Goal: Subscribe to service/newsletter

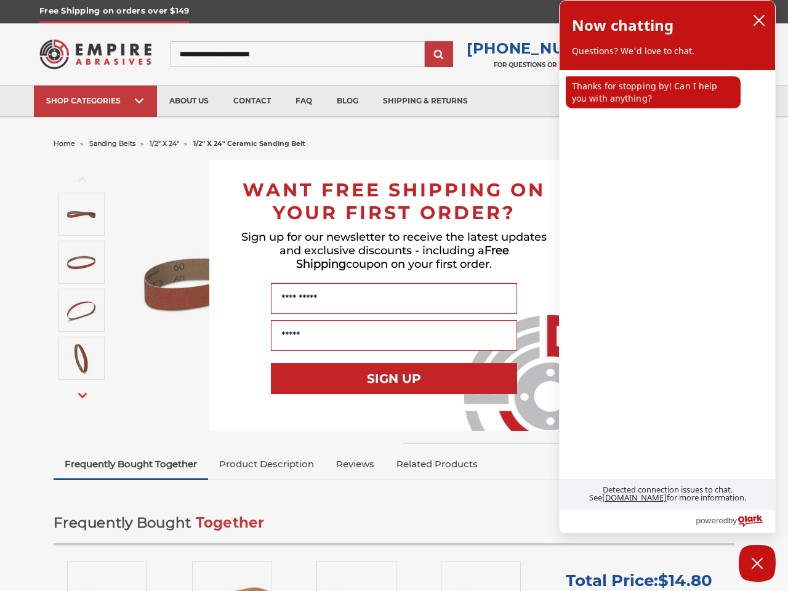
click at [394, 296] on input "Name" at bounding box center [394, 298] width 246 height 31
click at [394, 379] on button "SIGN UP" at bounding box center [394, 378] width 246 height 31
click at [759, 20] on icon "close chatbox" at bounding box center [759, 20] width 10 height 10
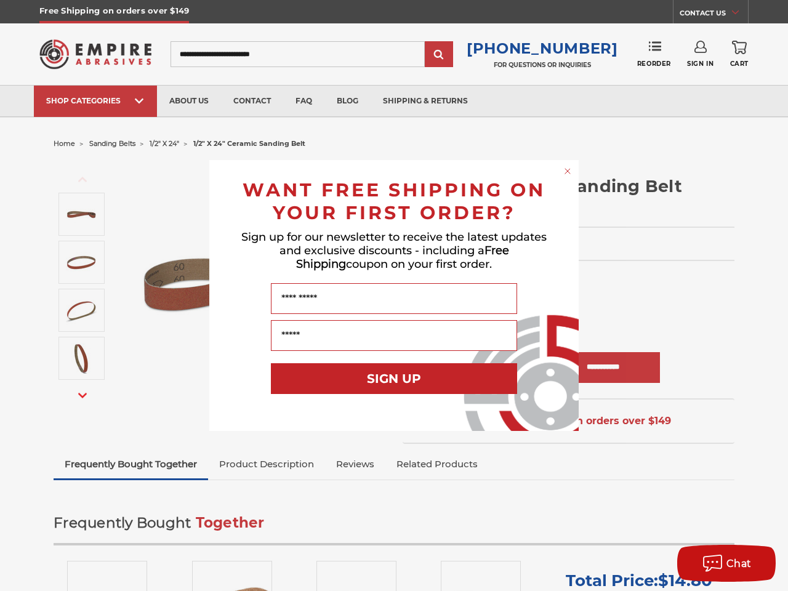
click at [653, 92] on div "Close dialog WANT FREE SHIPPING ON YOUR FIRST ORDER? Sign up for our newsletter…" at bounding box center [394, 295] width 788 height 591
click at [758, 564] on div "Chat" at bounding box center [727, 564] width 62 height 20
